Goal: Use online tool/utility: Utilize a website feature to perform a specific function

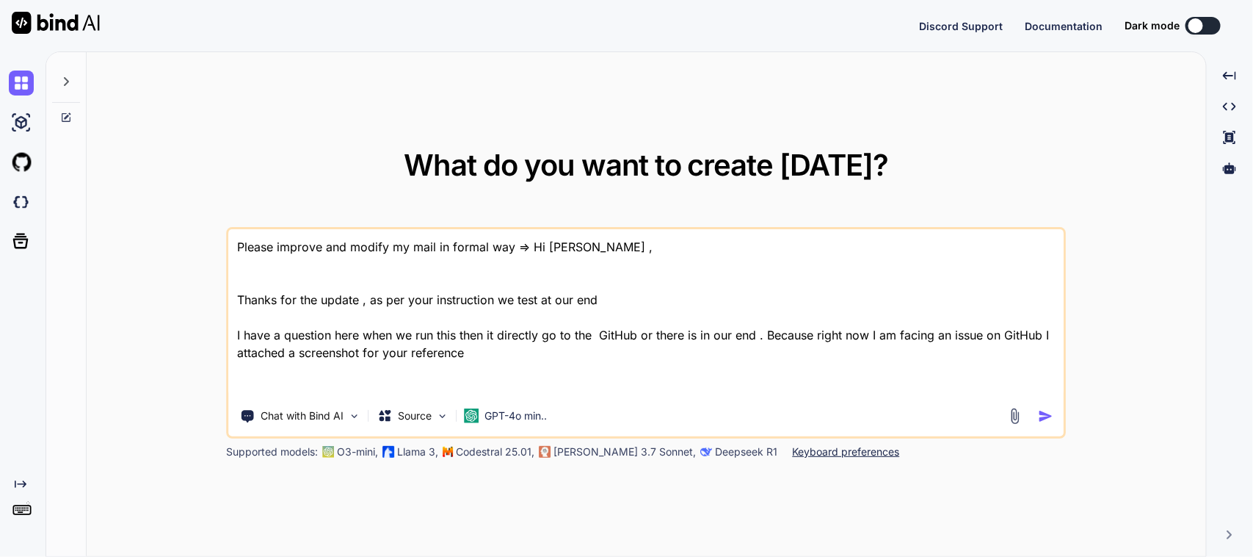
drag, startPoint x: 507, startPoint y: 380, endPoint x: 56, endPoint y: 209, distance: 482.7
click at [56, 209] on div "What do you want to create [DATE]? Please improve and modify my mail in formal …" at bounding box center [626, 304] width 1160 height 505
type textarea "x"
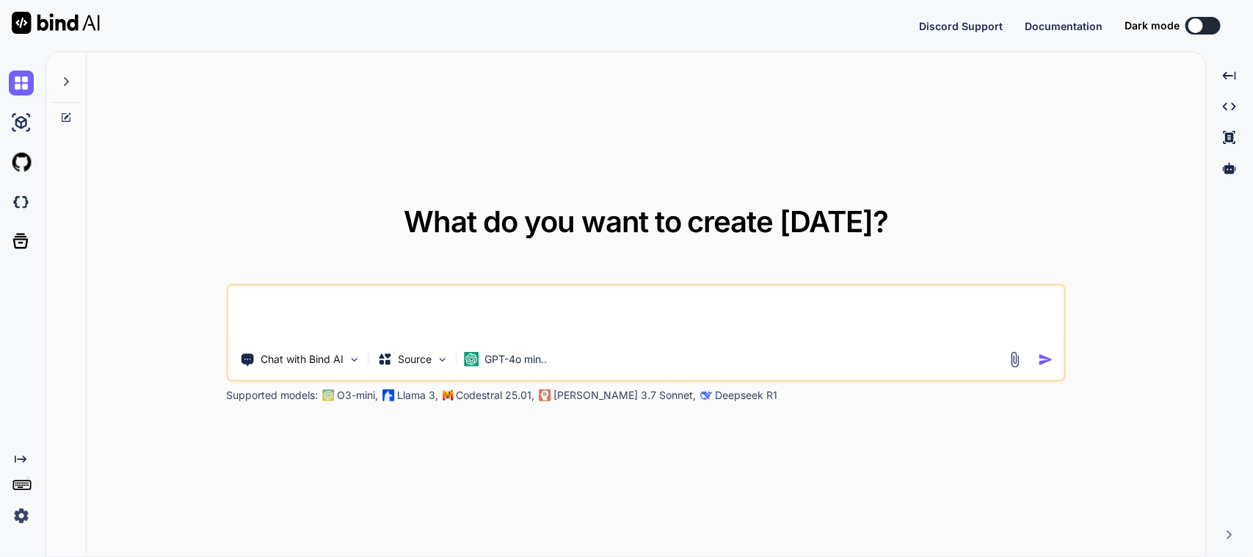
type textarea "I"
type textarea "x"
type textarea "I"
type textarea "x"
type textarea "I w"
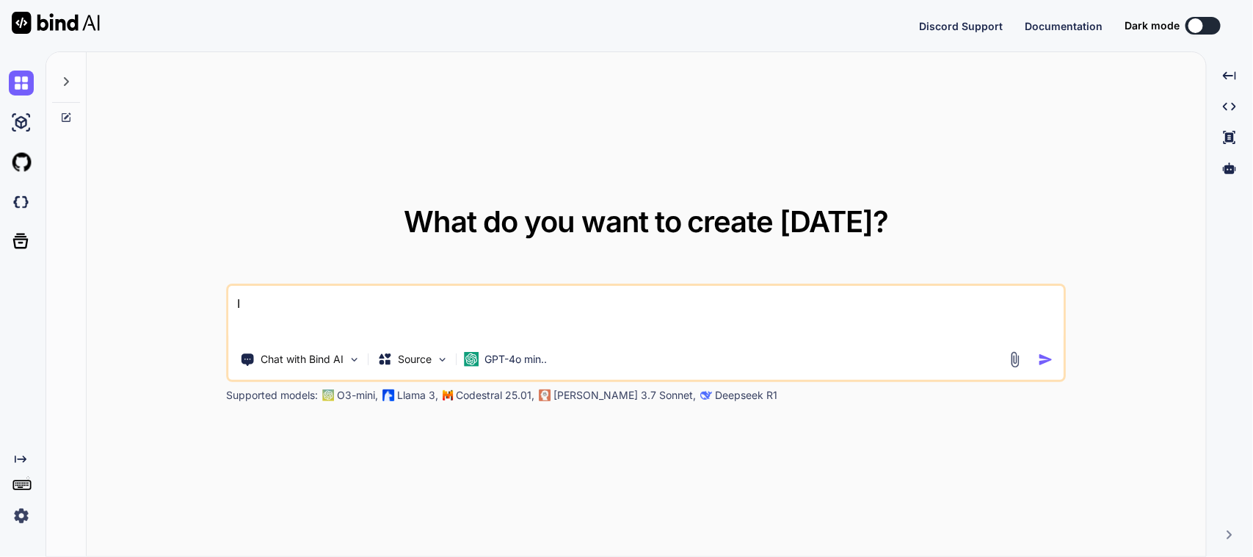
type textarea "x"
type textarea "I wa"
type textarea "x"
type textarea "I wan"
type textarea "x"
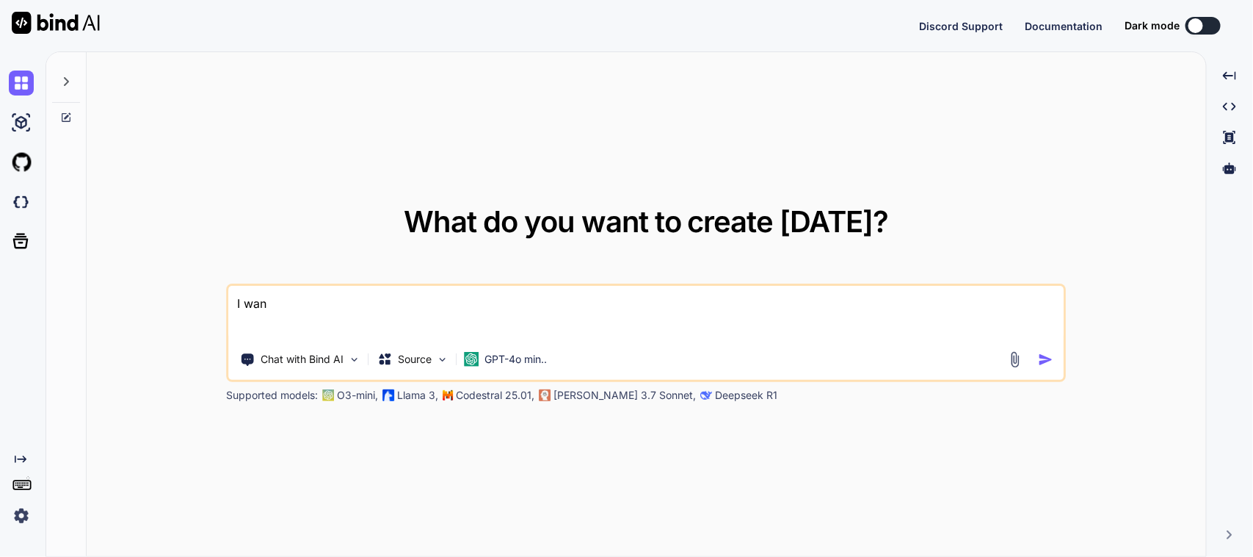
type textarea "I want"
type textarea "x"
type textarea "I want"
type textarea "x"
type textarea "I want t"
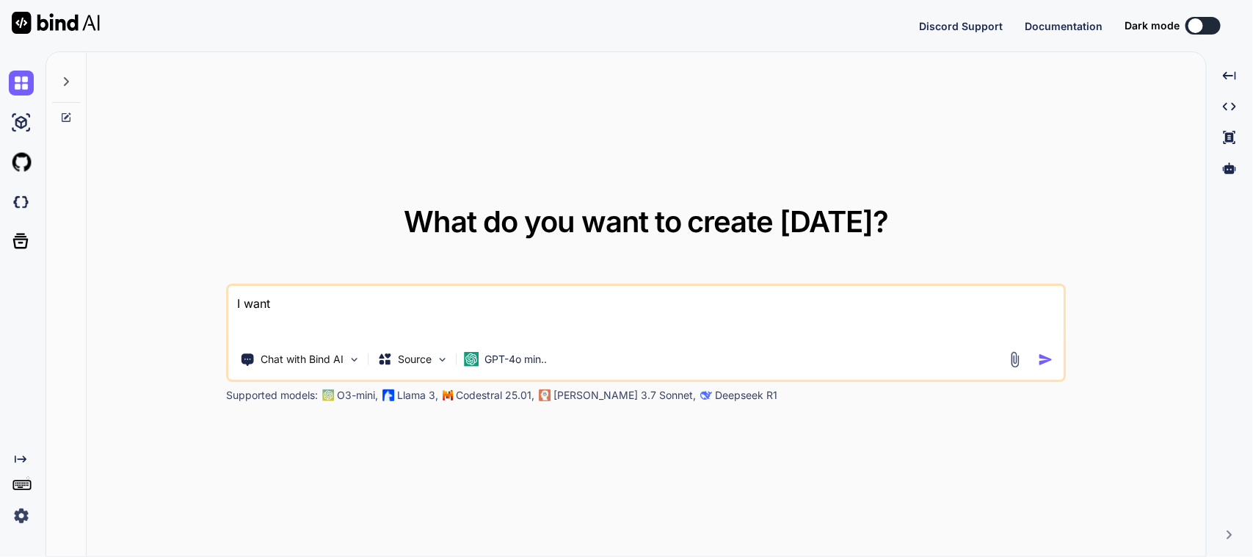
type textarea "x"
type textarea "I want to"
type textarea "x"
type textarea "I want to"
type textarea "x"
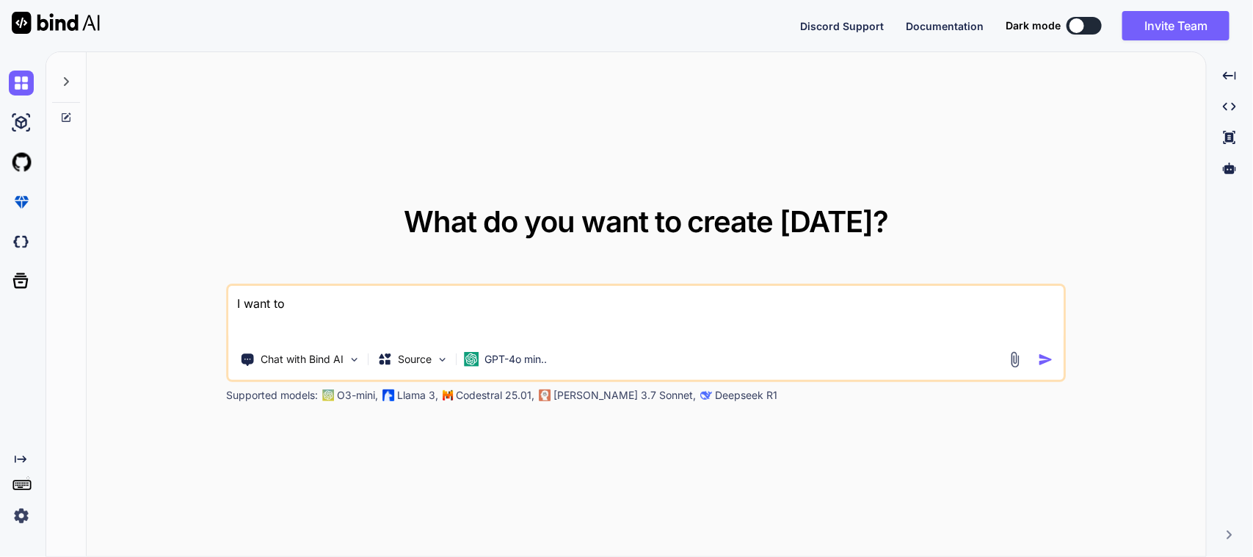
type textarea "I want to s"
type textarea "x"
type textarea "I want to sh"
type textarea "x"
type textarea "I want to sho"
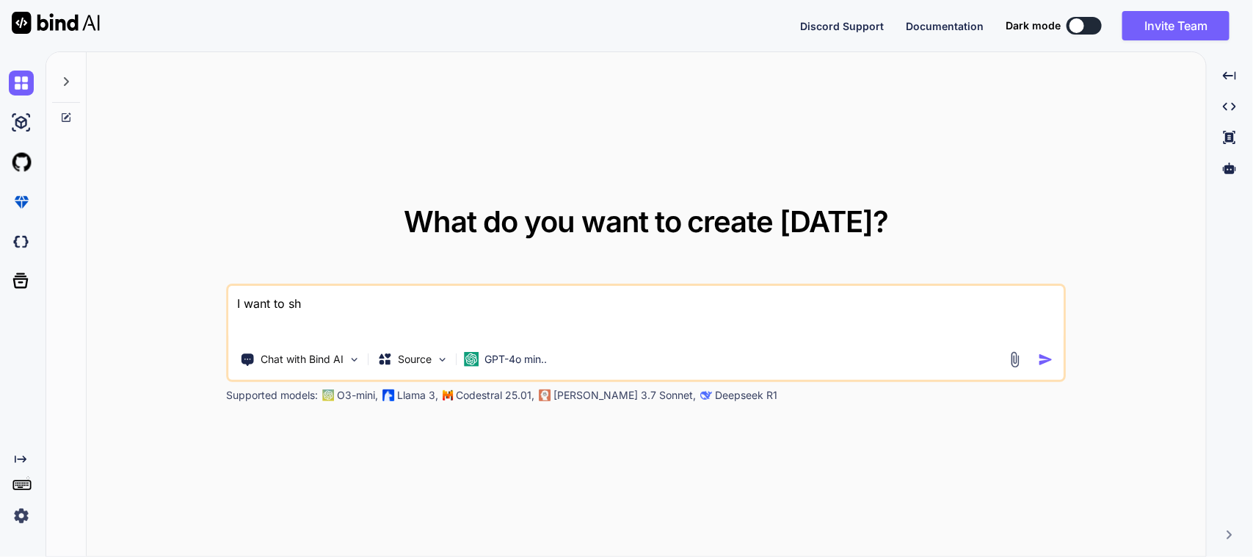
type textarea "x"
type textarea "I want to show"
type textarea "x"
type textarea "I want to show"
type textarea "x"
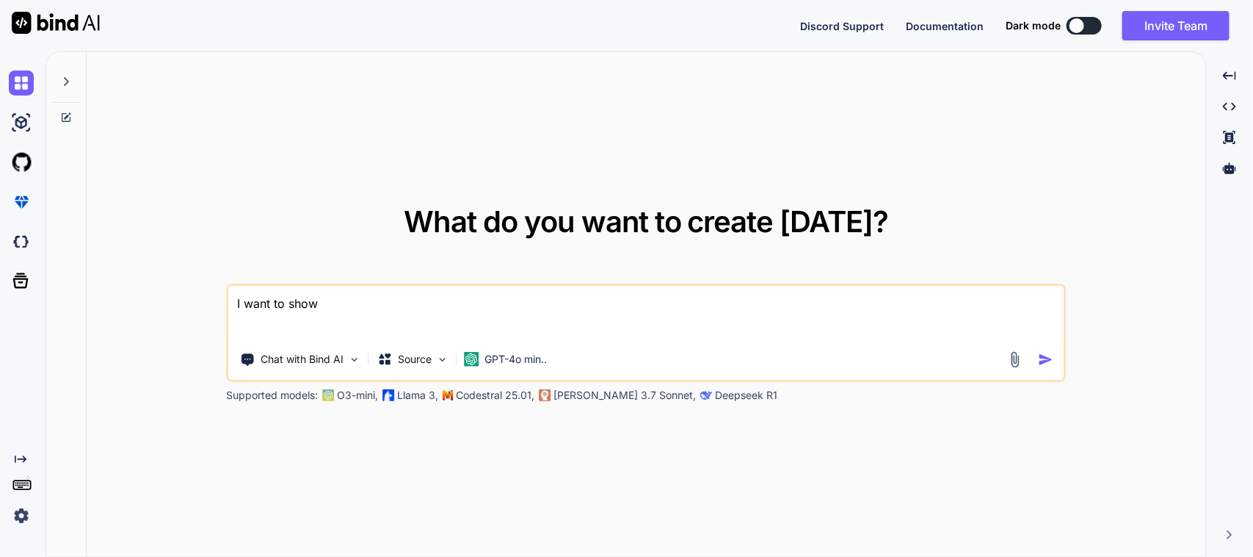
type textarea "I want to show t"
type textarea "x"
type textarea "I want to show th"
type textarea "x"
type textarea "I want to show the"
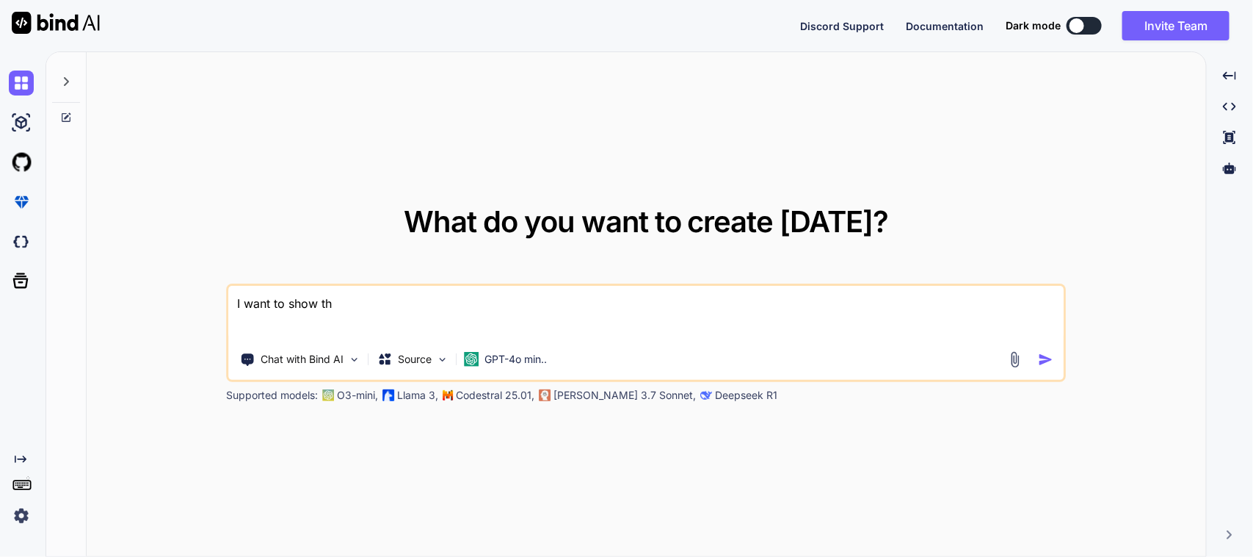
type textarea "x"
type textarea "I want to show the"
type textarea "x"
drag, startPoint x: 328, startPoint y: 308, endPoint x: 208, endPoint y: 314, distance: 120.5
click at [208, 314] on div "What do you want to create [DATE]? I want to show the Chat with Bind AI Source …" at bounding box center [647, 304] width 1120 height 505
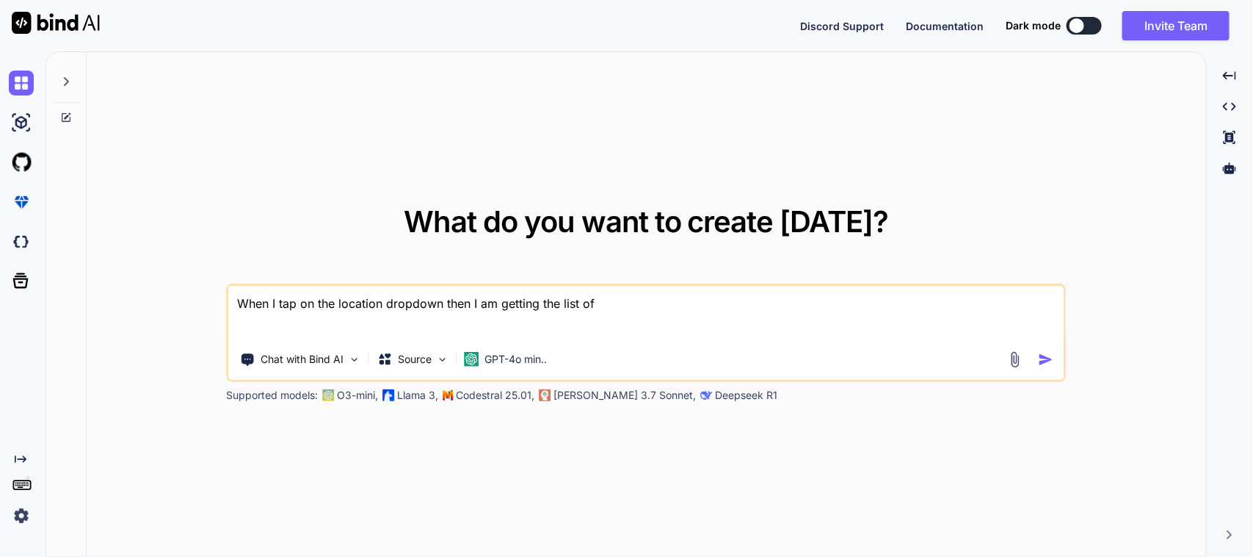
paste textarea "allowedSourceLocations"
click at [881, 303] on textarea "When I tap on the location dropdown then I am getting the list of (allowed Sour…" at bounding box center [646, 313] width 835 height 54
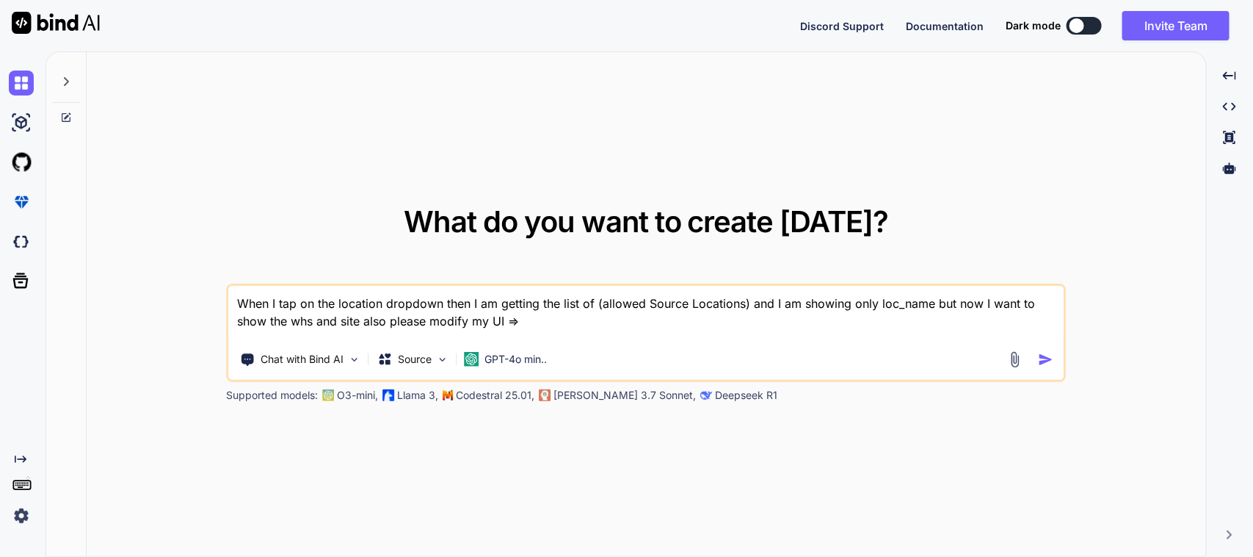
paste textarea "SizedBox( child: Padding( padding: const EdgeInsets.all(8.0), child: Container(…"
type textarea "When I tap on the location dropdown then I am getting the list of (allowed Sour…"
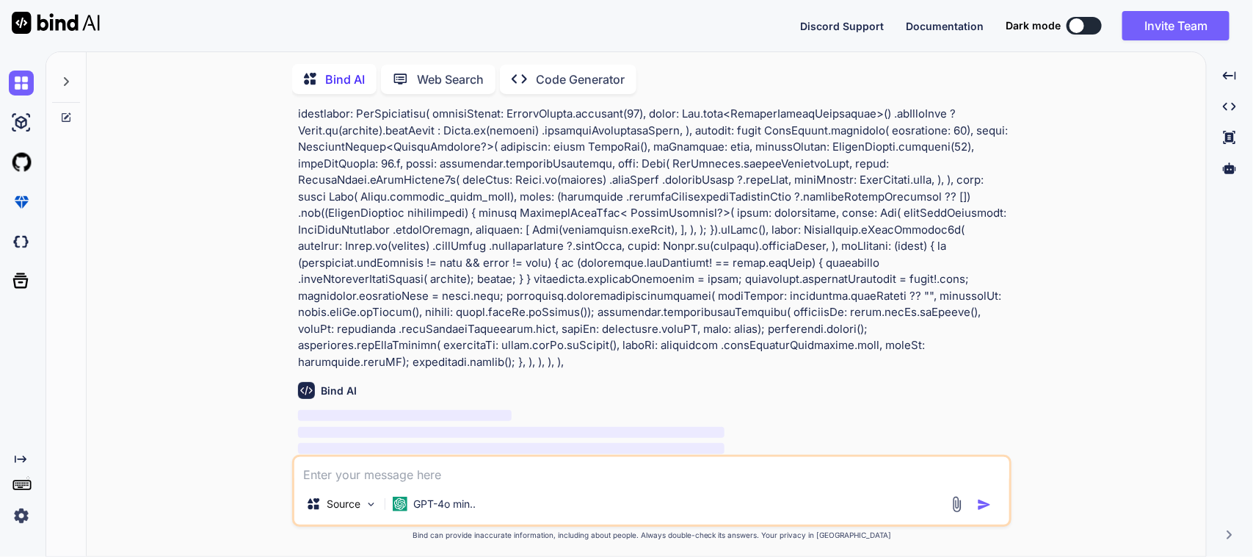
scroll to position [6, 0]
click at [1251, 241] on div "Bind AI Web Search Created with Pixso. Code Generator You Bind AI ‌ ‌ ‌ ‌ Sourc…" at bounding box center [650, 303] width 1208 height 505
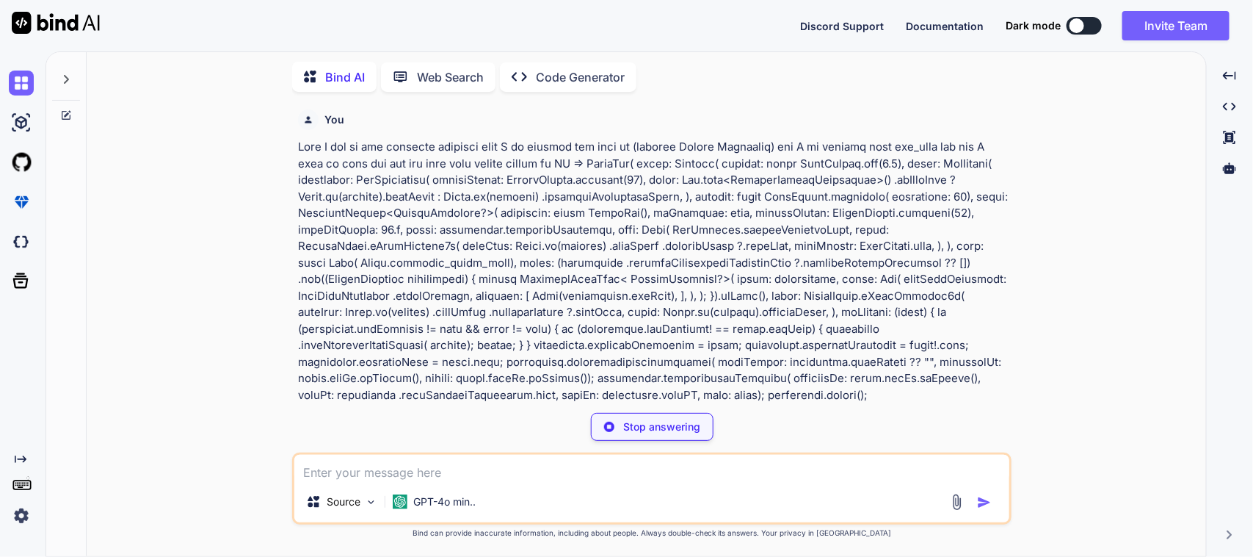
scroll to position [459, 0]
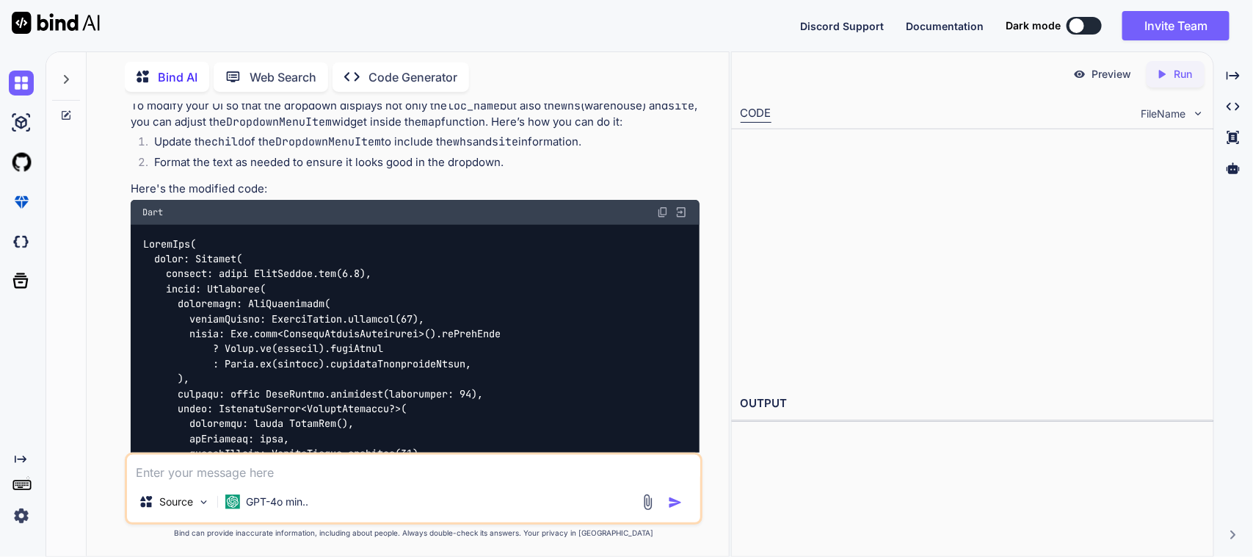
click at [663, 206] on img at bounding box center [663, 212] width 12 height 12
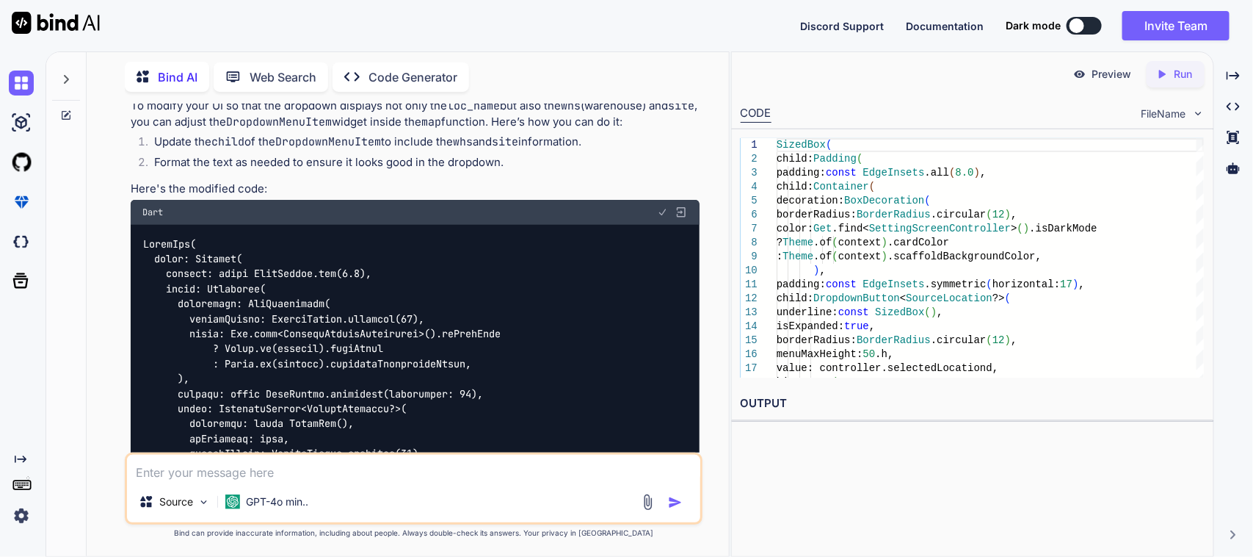
click at [662, 200] on div "Dart" at bounding box center [416, 212] width 570 height 25
click at [246, 468] on textarea at bounding box center [414, 468] width 574 height 26
type textarea "P"
type textarea "But when I am select the location then I want to show only location in [GEOGRAP…"
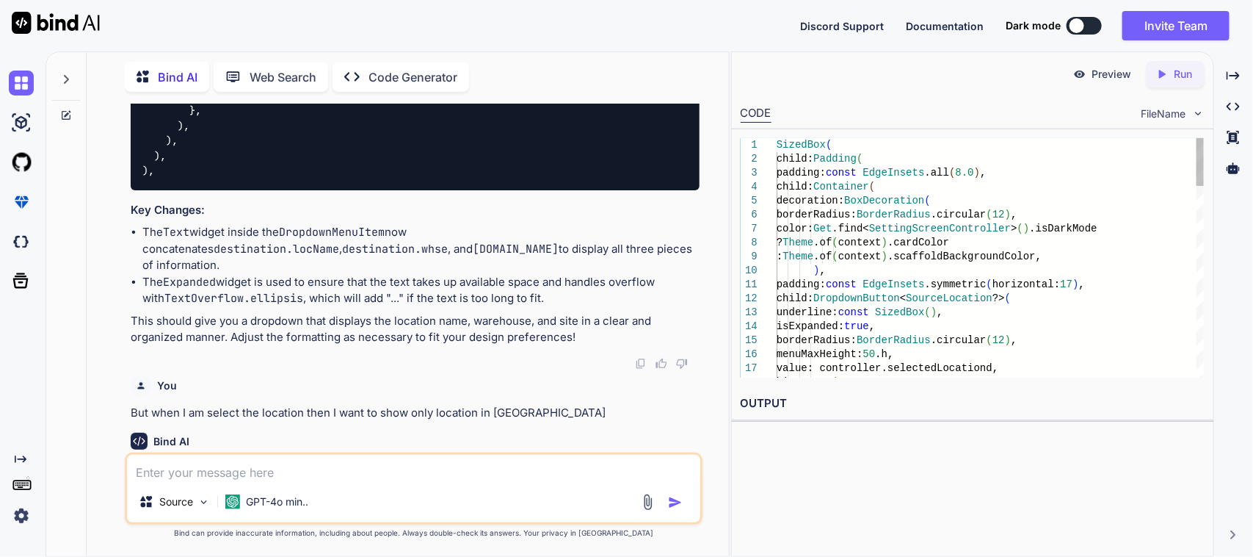
scroll to position [2005, 0]
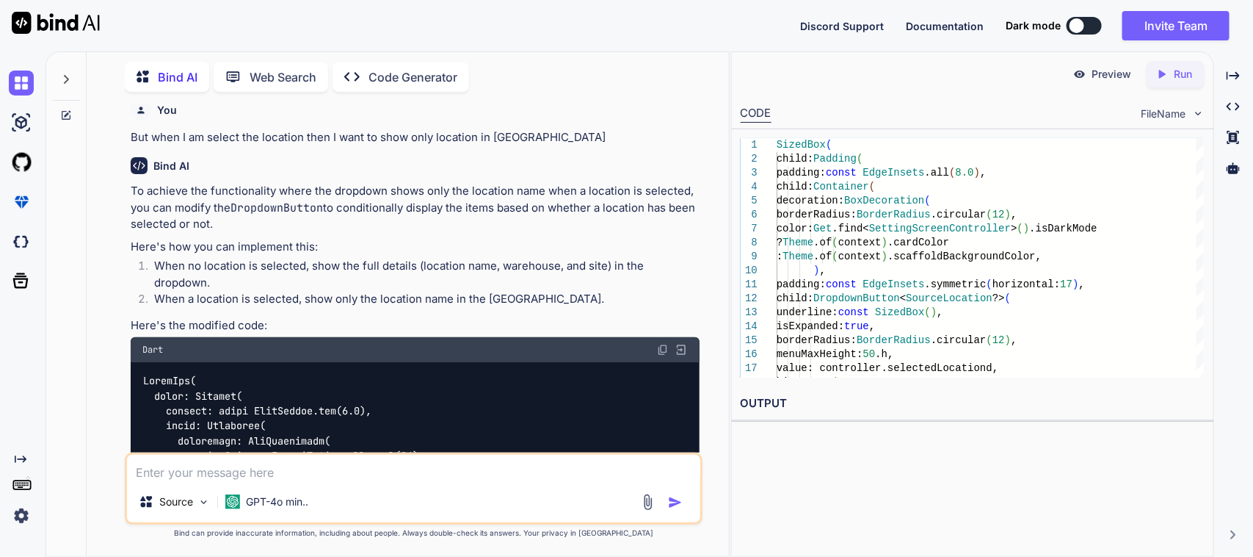
click at [659, 344] on img at bounding box center [663, 350] width 12 height 12
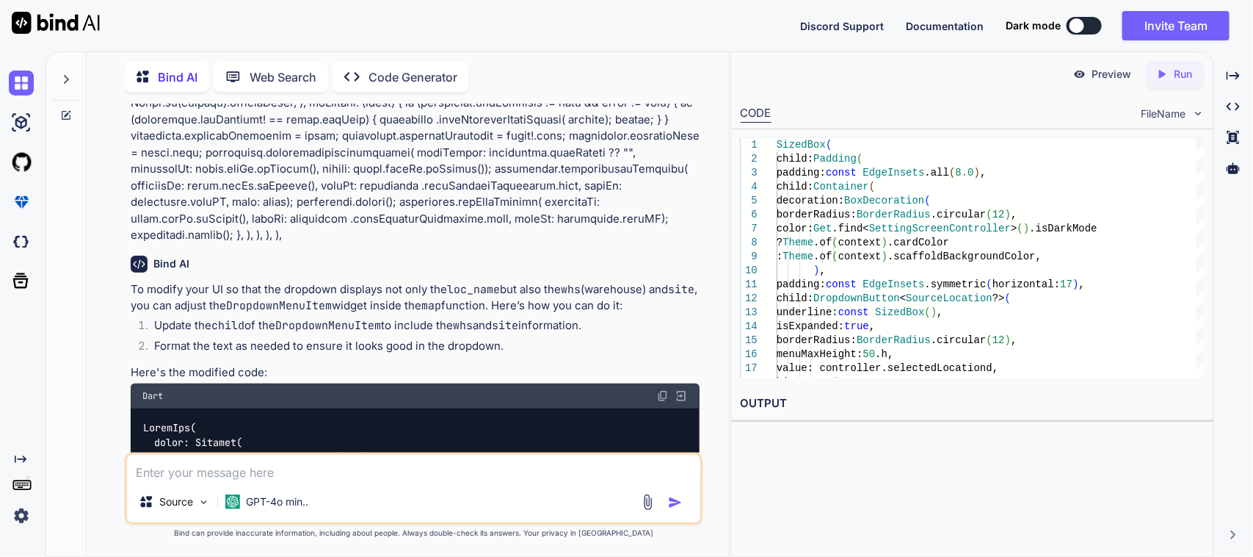
scroll to position [0, 0]
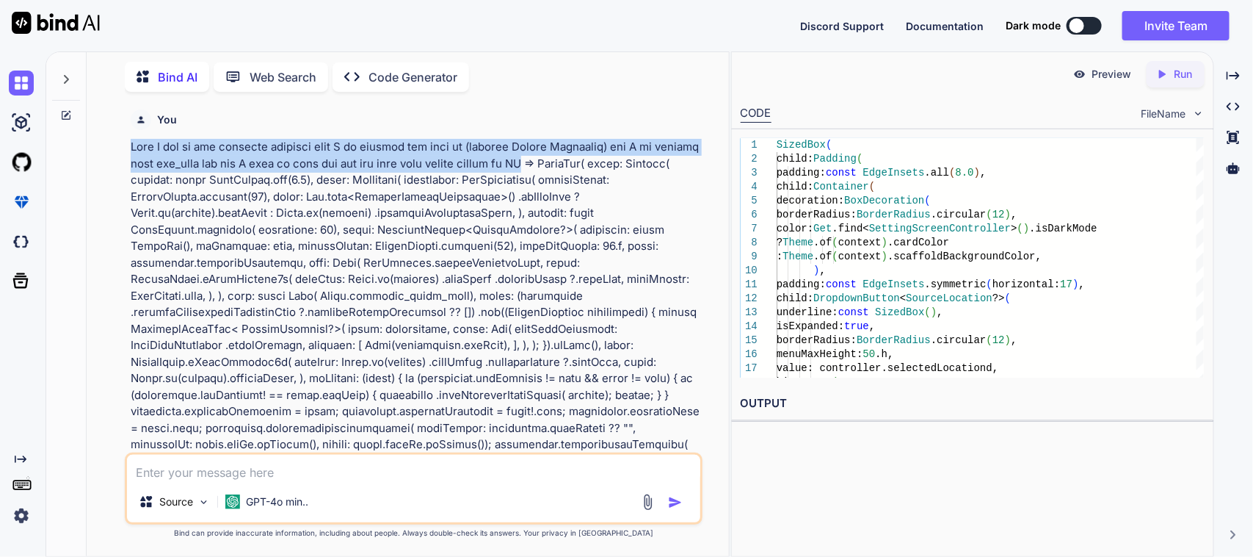
drag, startPoint x: 130, startPoint y: 144, endPoint x: 597, endPoint y: 163, distance: 467.4
click at [597, 163] on p at bounding box center [416, 329] width 570 height 380
copy p "When I tap on the location dropdown then I am getting the list of (allowed Sour…"
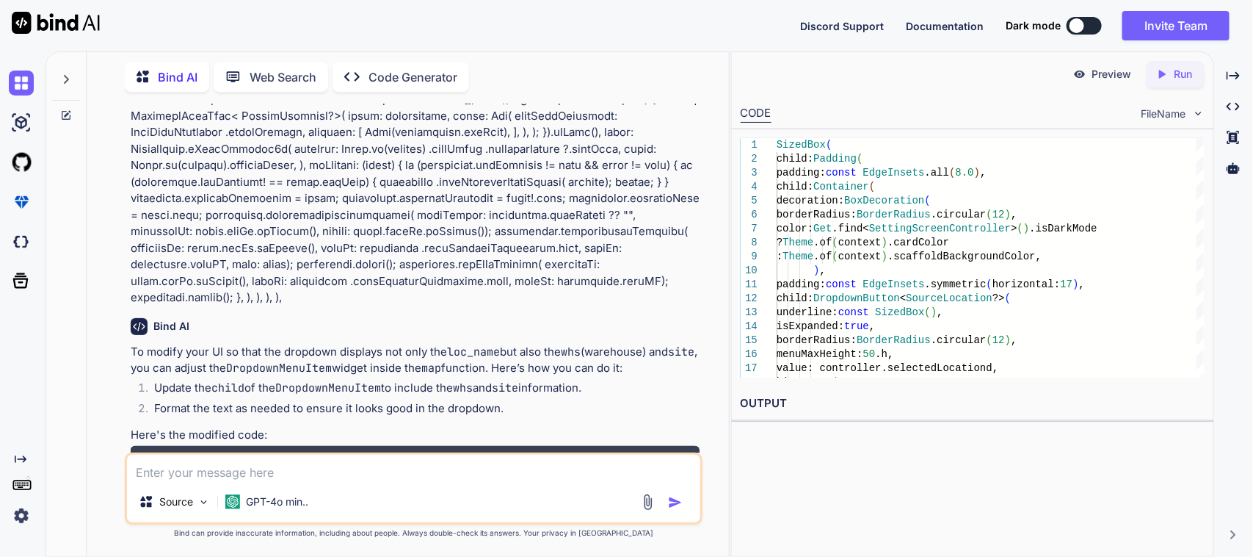
scroll to position [275, 0]
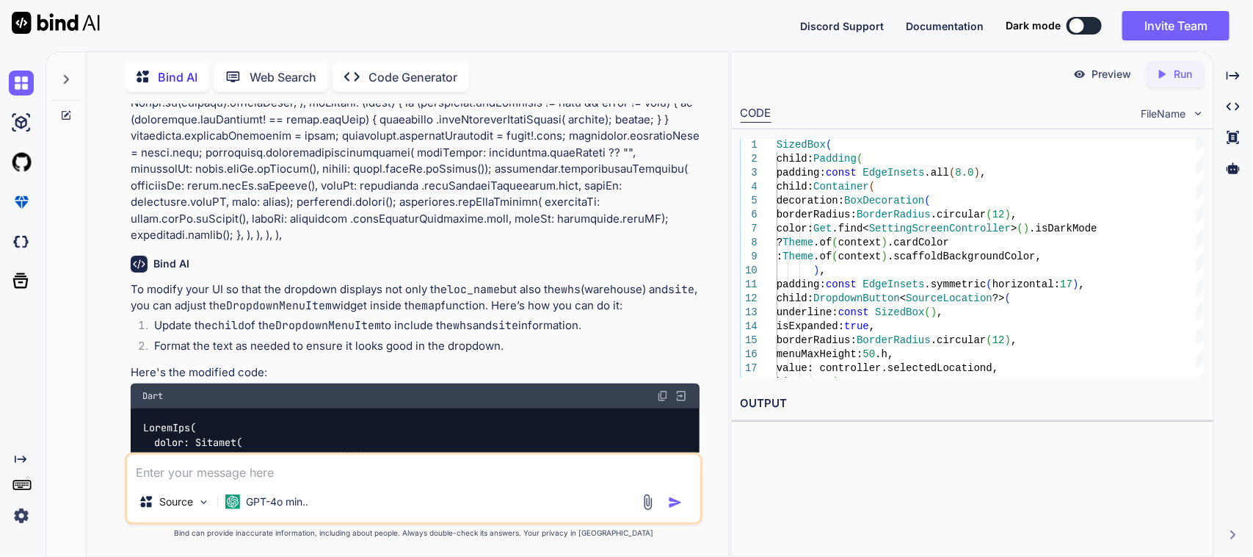
click at [340, 471] on textarea at bounding box center [414, 468] width 574 height 26
paste textarea "When I tap on the location dropdown then I am getting the list of (allowed Sour…"
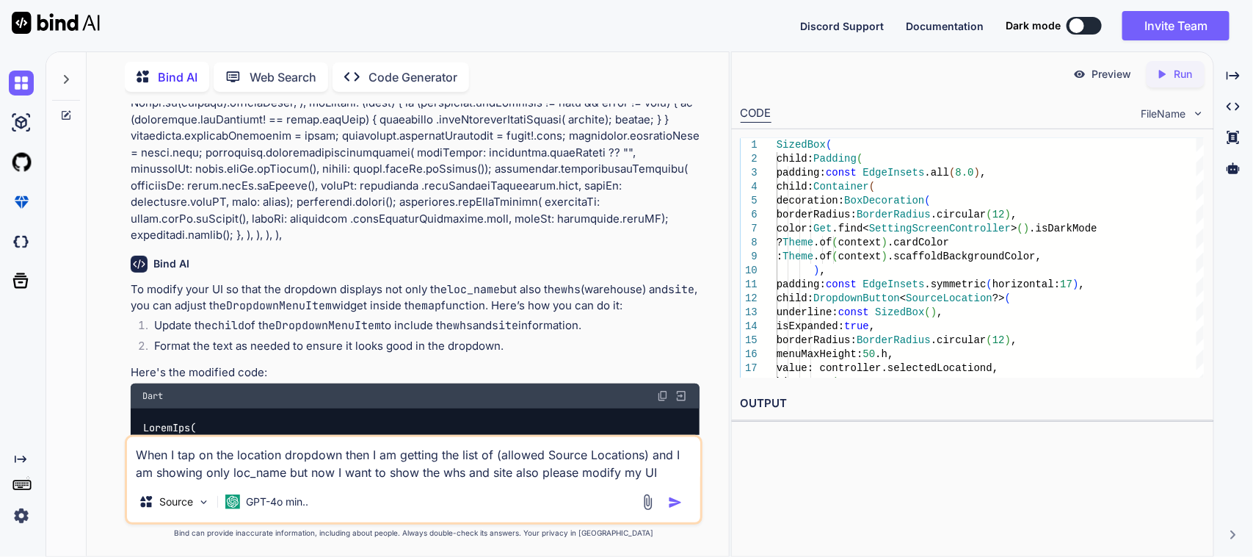
drag, startPoint x: 641, startPoint y: 452, endPoint x: 499, endPoint y: 453, distance: 141.7
click at [499, 453] on textarea "When I tap on the location dropdown then I am getting the list of (allowed Sour…" at bounding box center [414, 459] width 574 height 44
paste textarea "_destin"
click at [654, 472] on textarea "When I tap on the location dropdown then I am getting the list of (allowed_dest…" at bounding box center [414, 459] width 574 height 44
click at [668, 471] on textarea "When I tap on the location dropdown then I am getting the list of (allowed_dest…" at bounding box center [414, 459] width 574 height 44
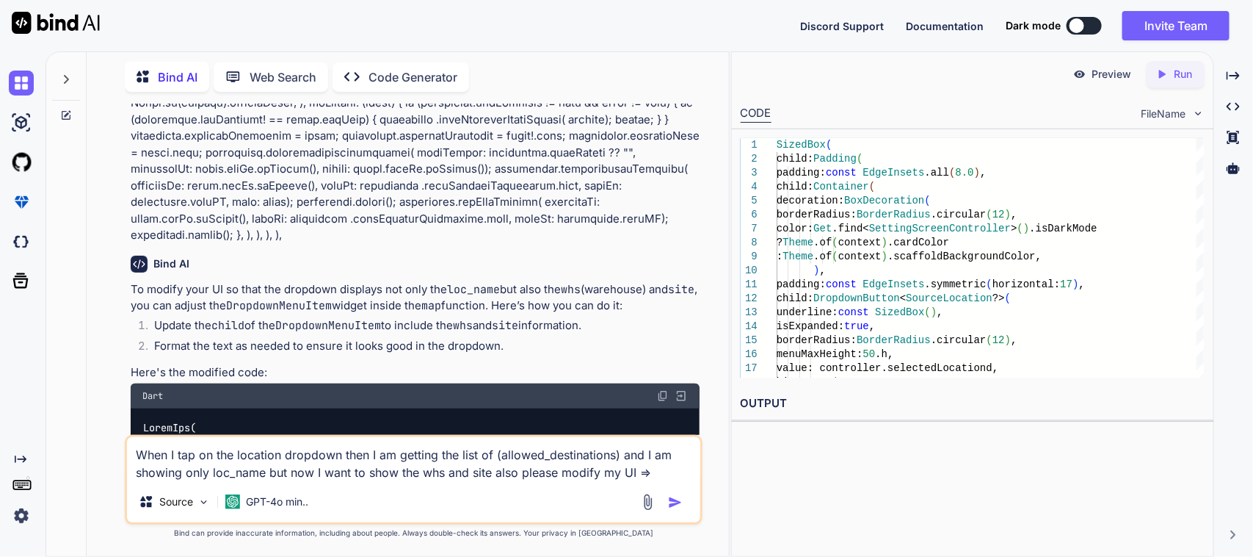
paste textarea "SizedBox( child: Padding( padding: const EdgeInsets.all(8.0), child: Container(…"
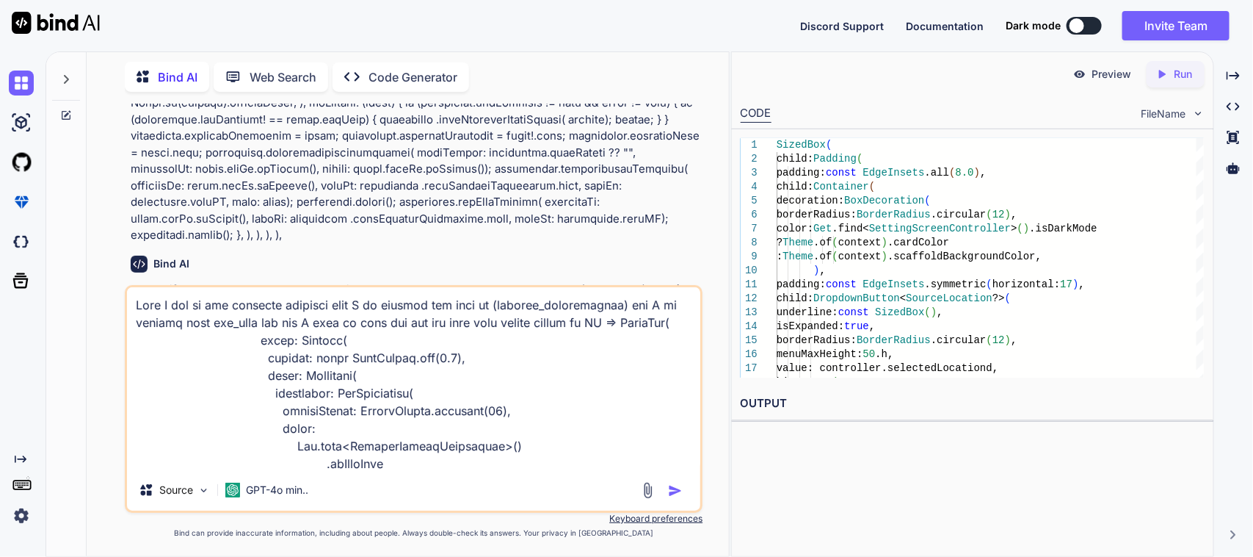
scroll to position [1674, 0]
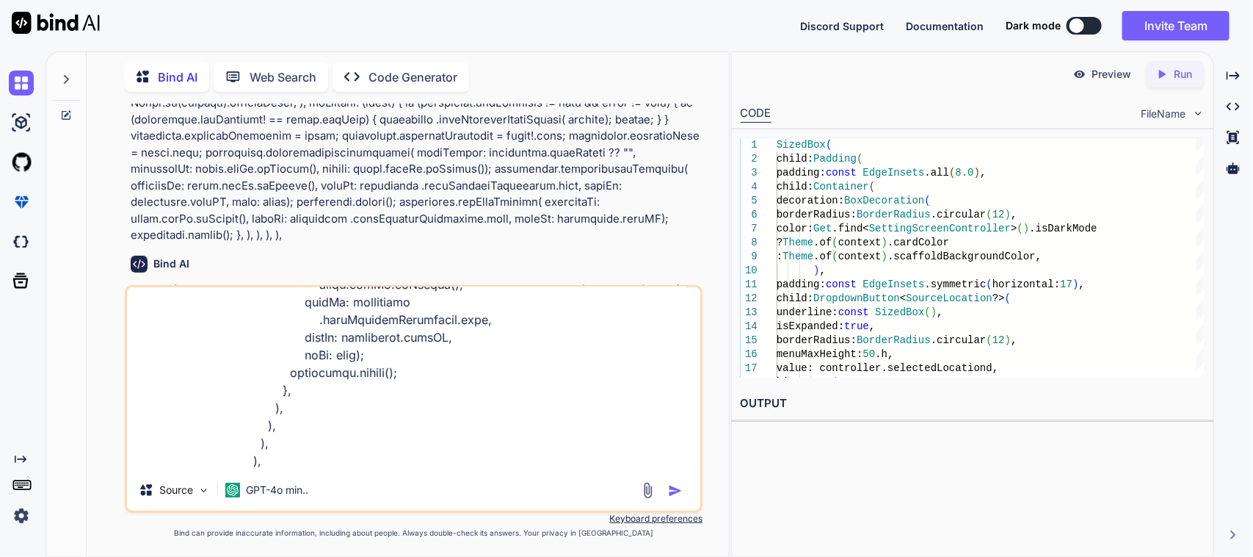
type textarea "When I tap on the location dropdown then I am getting the list of (allowed_dest…"
click at [672, 494] on img "button" at bounding box center [675, 490] width 15 height 15
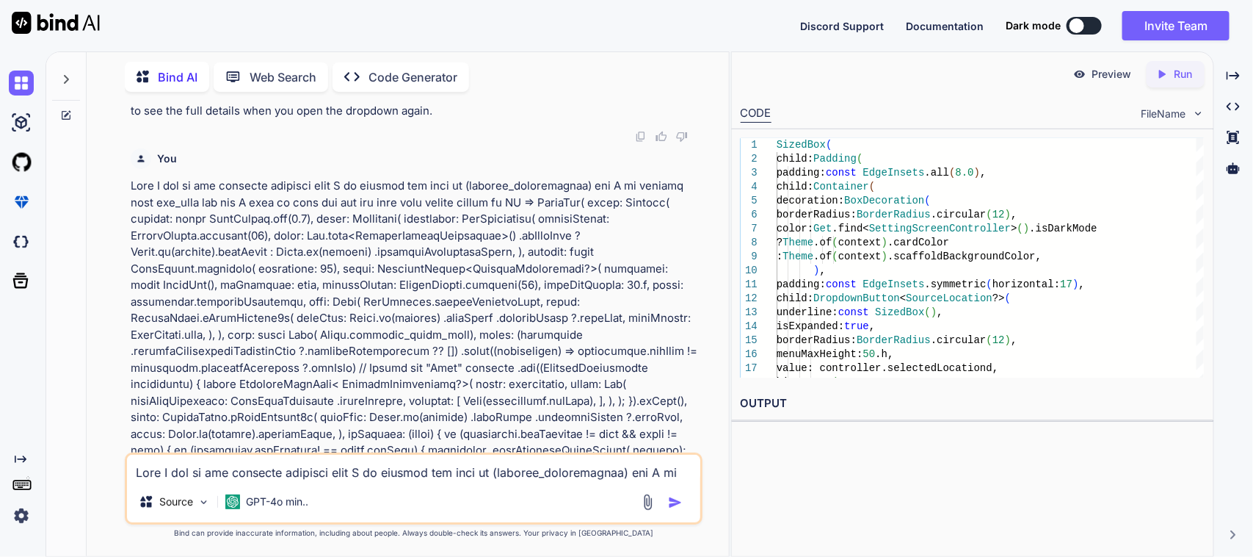
scroll to position [3644, 0]
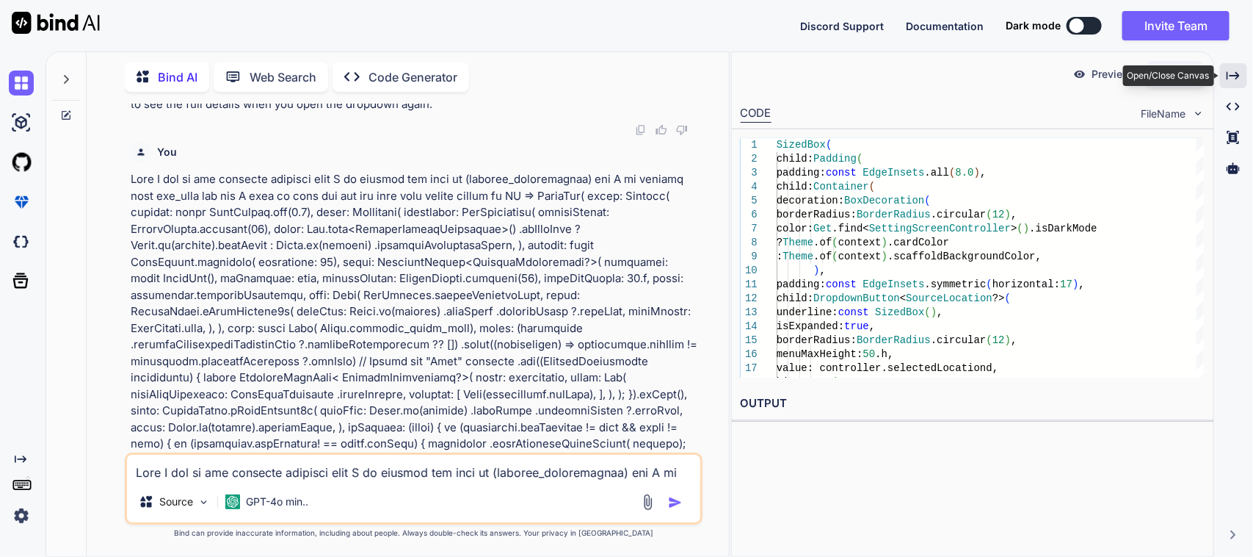
click at [1243, 72] on div "Created with Pixso." at bounding box center [1233, 75] width 27 height 25
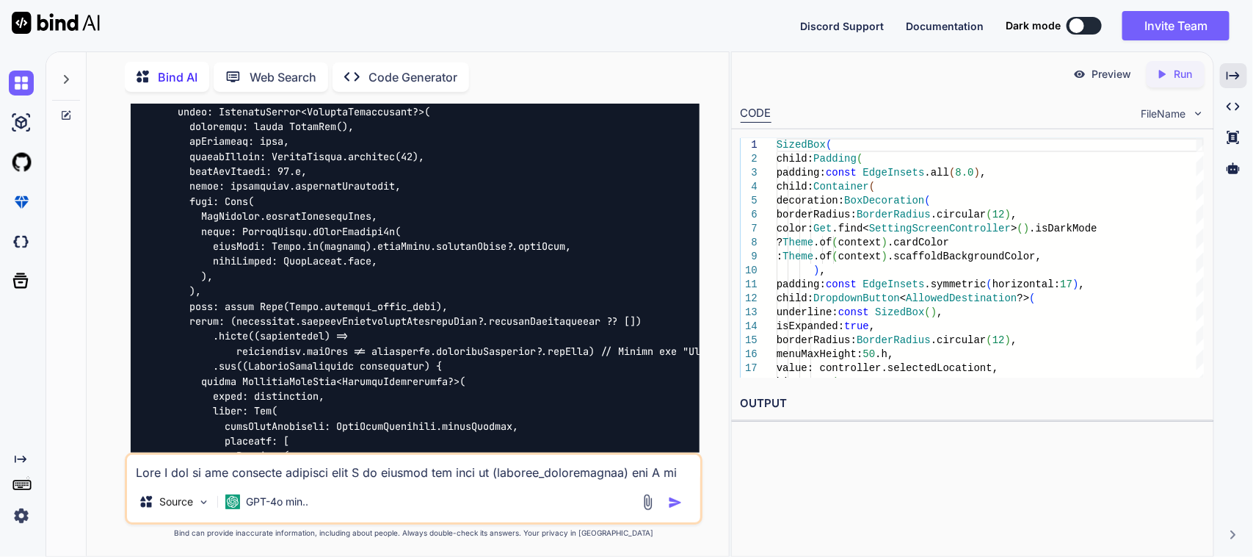
scroll to position [4081, 0]
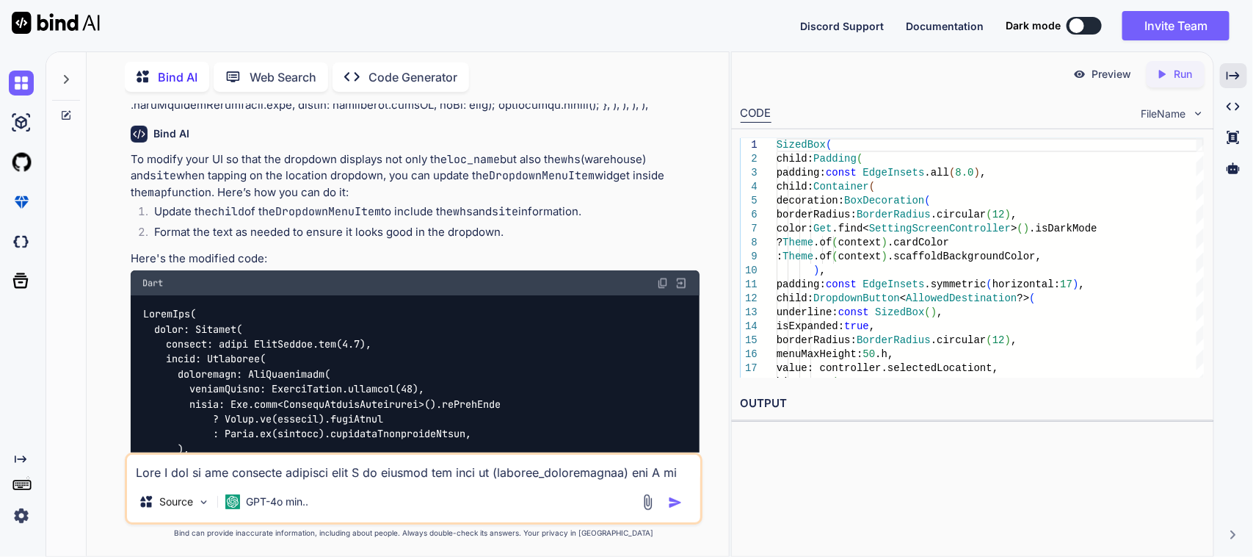
click at [662, 277] on img at bounding box center [663, 283] width 12 height 12
